Goal: Information Seeking & Learning: Find contact information

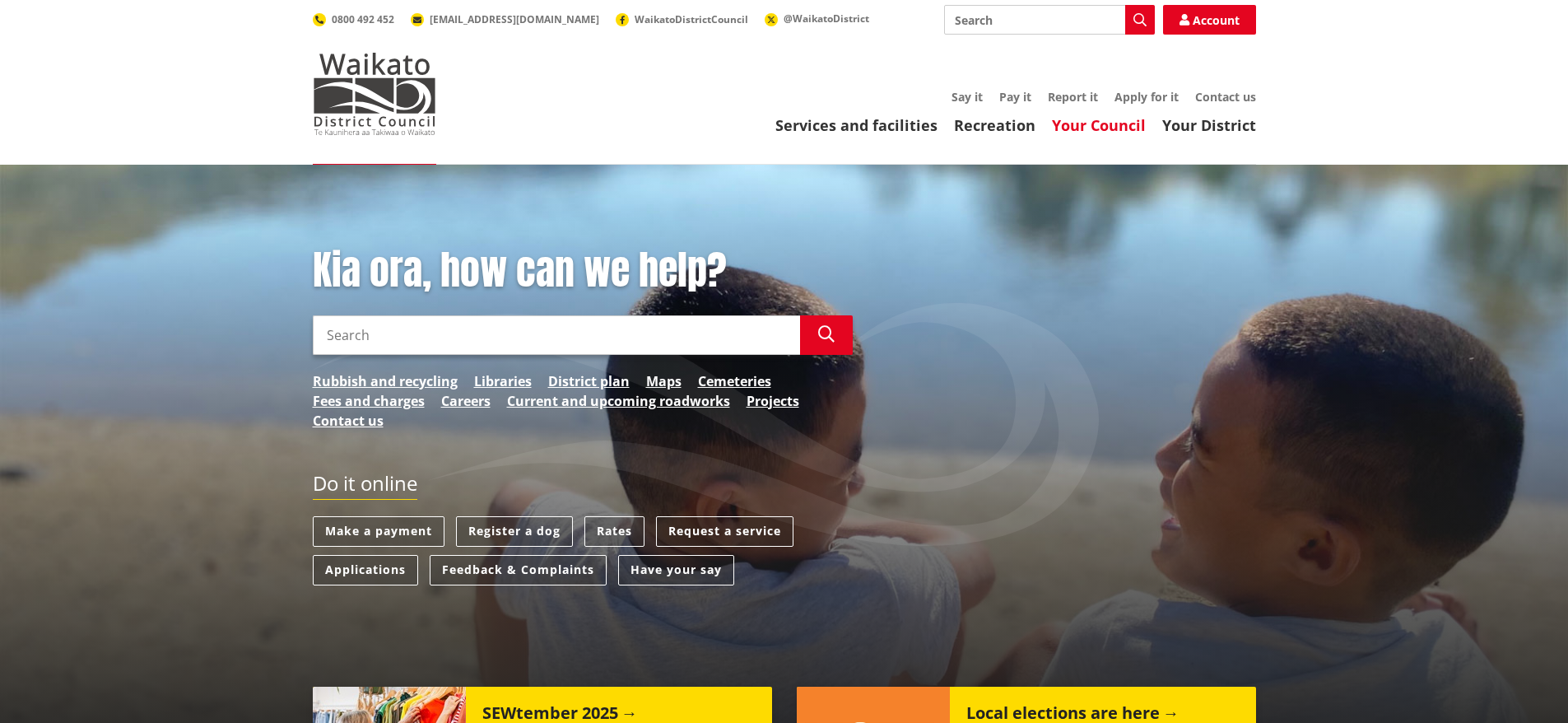
click at [1104, 121] on link "Your Council" at bounding box center [1099, 125] width 94 height 20
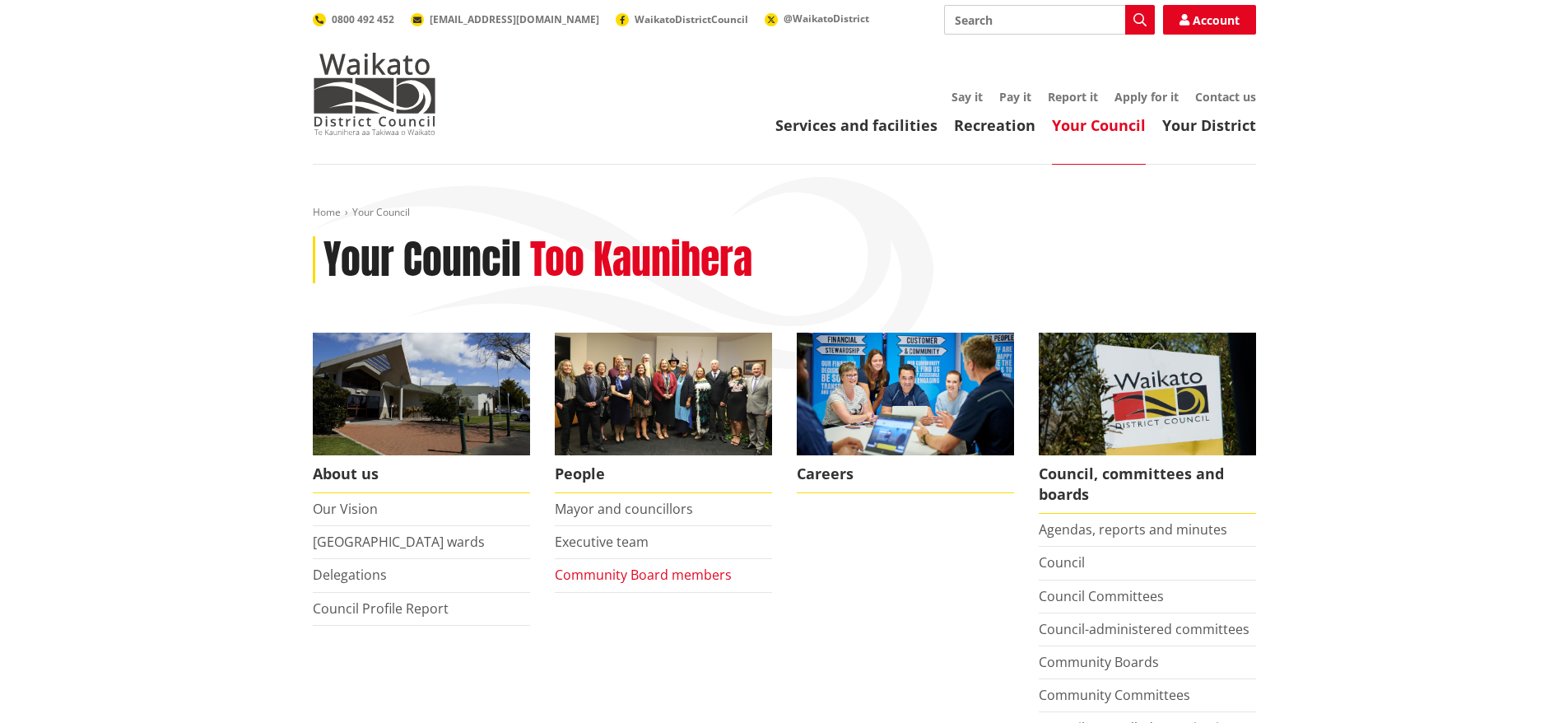
click at [595, 573] on link "Community Board members" at bounding box center [643, 574] width 177 height 18
click at [598, 551] on li "Executive team" at bounding box center [664, 543] width 217 height 33
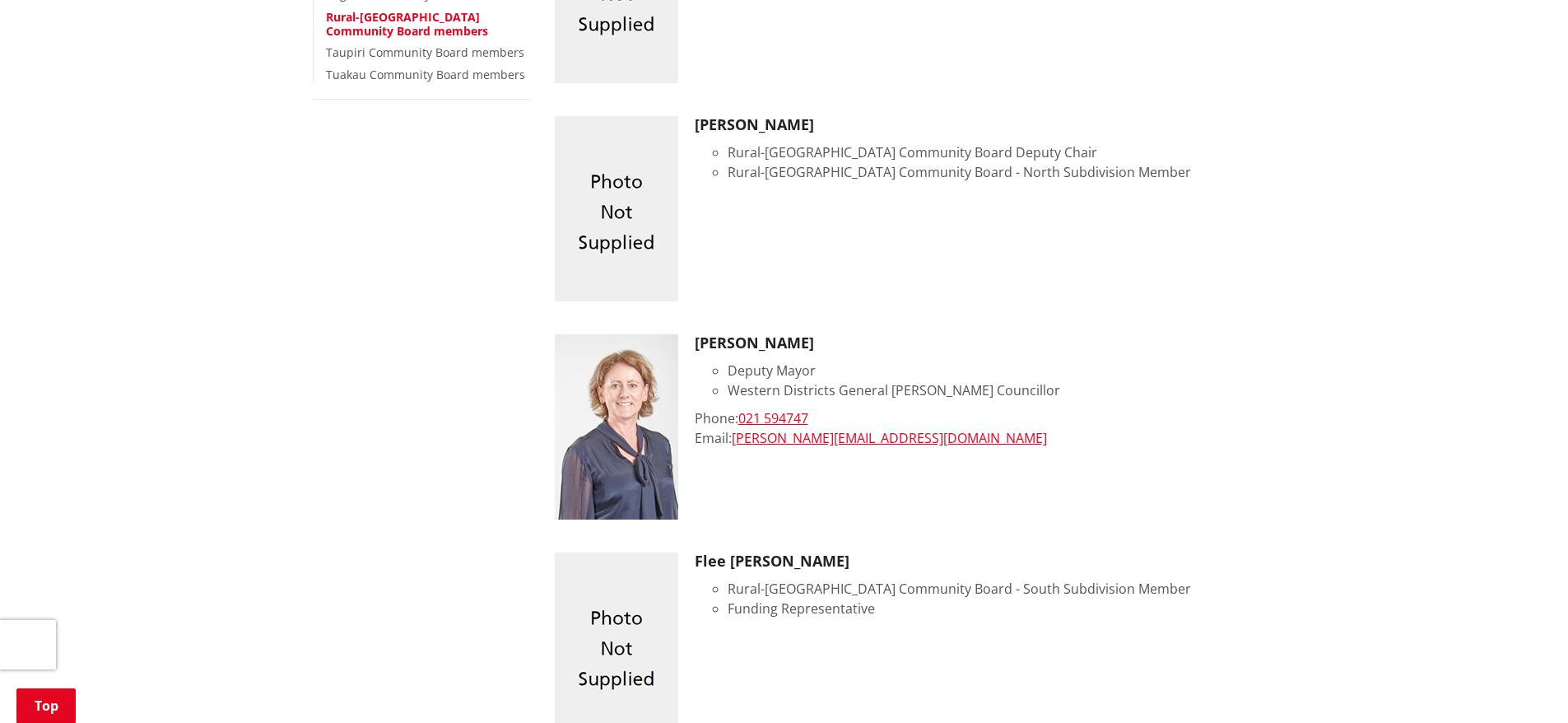
scroll to position [515, 0]
